Goal: Information Seeking & Learning: Learn about a topic

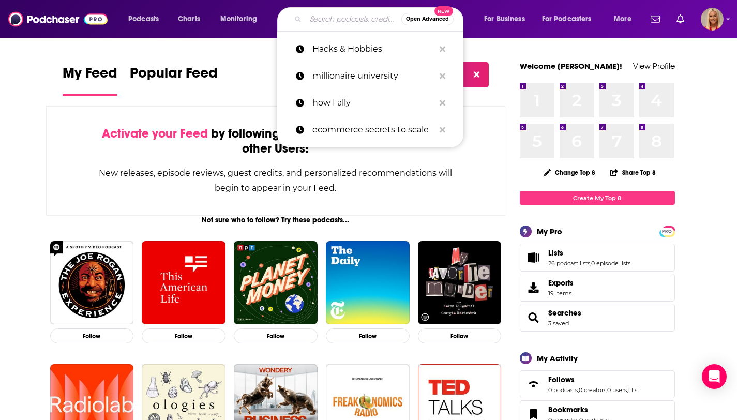
click at [349, 21] on input "Search podcasts, credits, & more..." at bounding box center [354, 19] width 96 height 17
paste input "What the Fintech?"
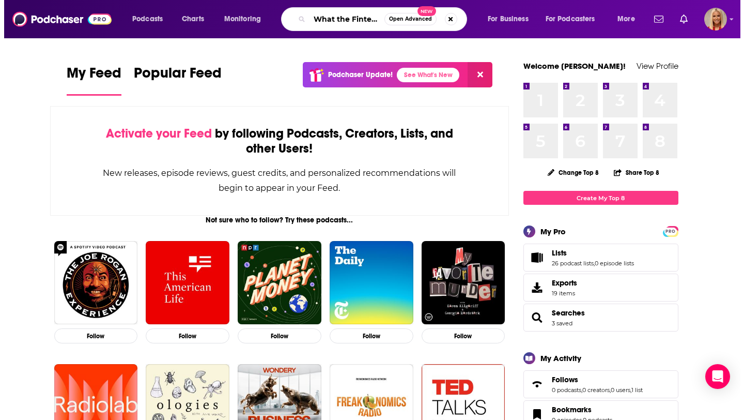
scroll to position [0, 5]
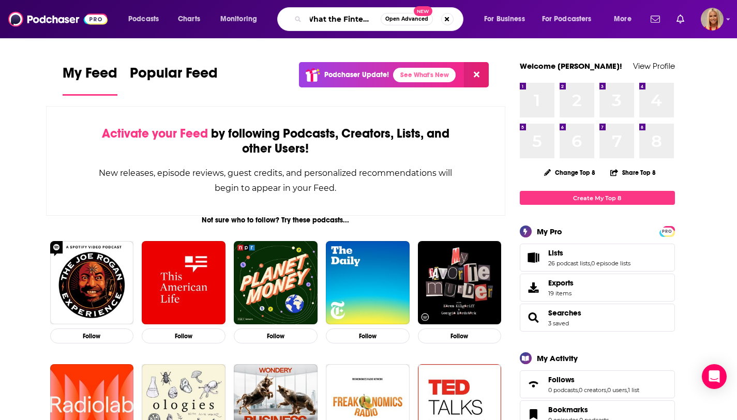
type input "What the Fintech?"
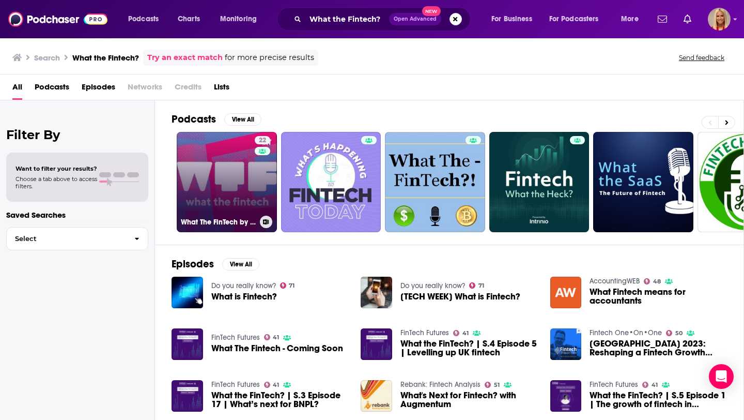
click at [244, 190] on link "22 What The FinTech by [PERSON_NAME]" at bounding box center [227, 182] width 100 height 100
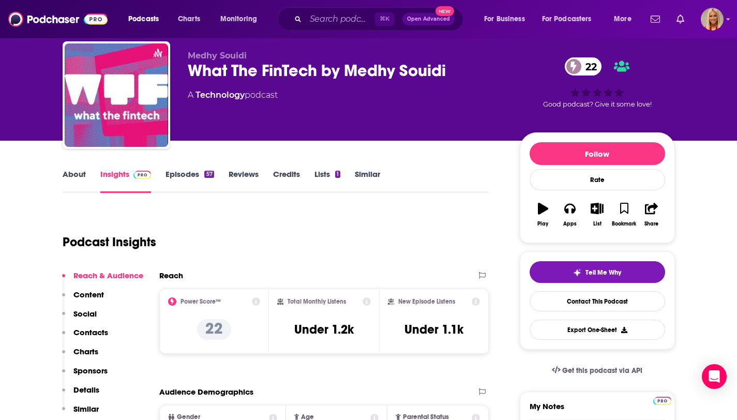
scroll to position [29, 0]
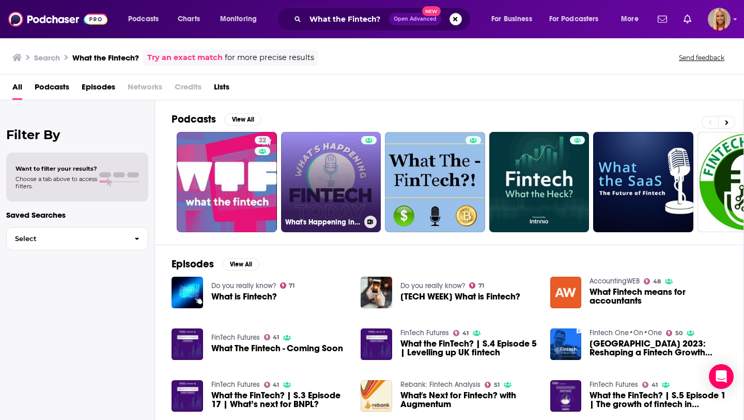
click at [332, 180] on link "What's Happening in Fintech [DATE]" at bounding box center [331, 182] width 100 height 100
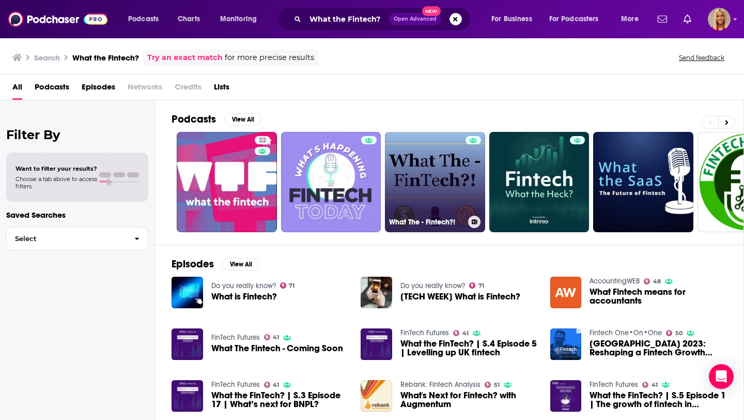
click at [451, 192] on link "What The - Fintech?!" at bounding box center [435, 182] width 100 height 100
